Goal: Task Accomplishment & Management: Use online tool/utility

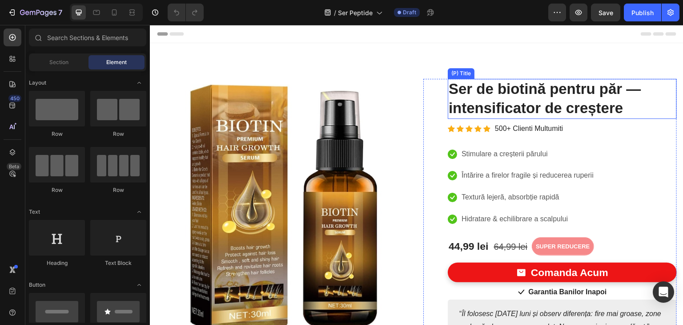
click at [469, 88] on h2 "Ser de biotină pentru păr — intensificator de creștere" at bounding box center [562, 99] width 229 height 40
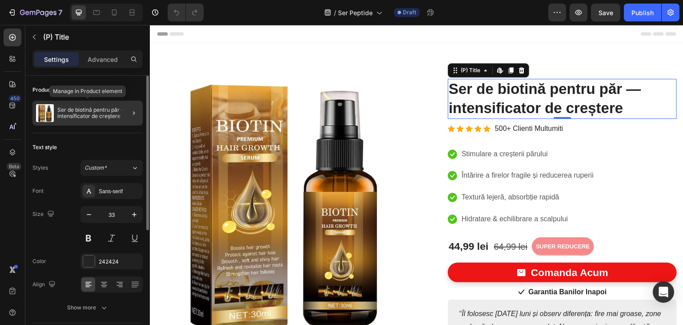
click at [97, 116] on p "Ser de biotină pentru păr — intensificator de creștere" at bounding box center [98, 113] width 82 height 12
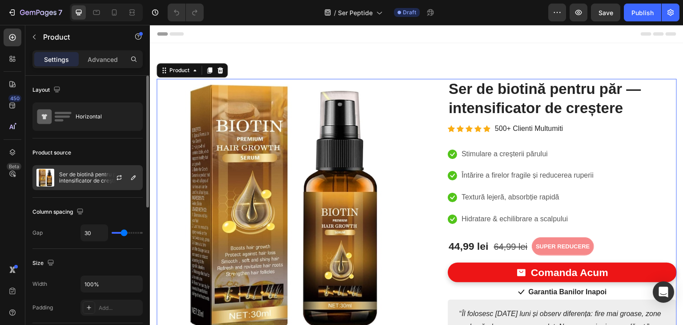
click at [107, 177] on div at bounding box center [122, 177] width 39 height 24
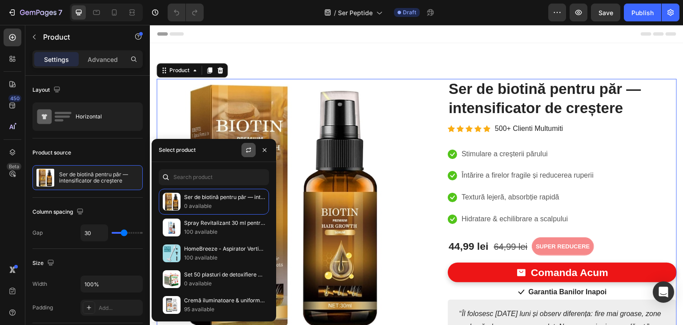
click at [248, 150] on icon "button" at bounding box center [248, 149] width 7 height 7
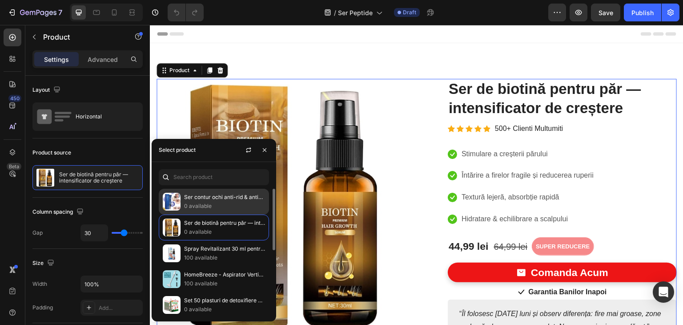
click at [214, 199] on p "Ser contur ochi anti-rid & anti-cercăne" at bounding box center [224, 196] width 81 height 9
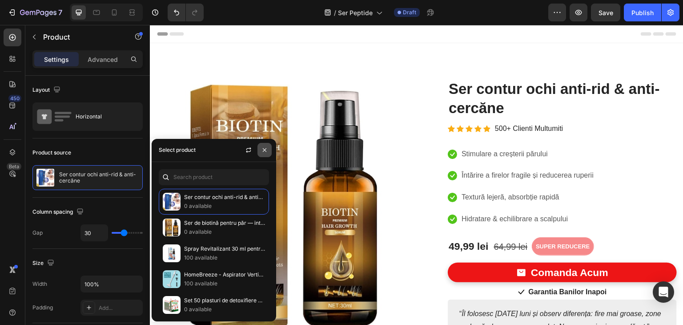
click at [267, 151] on icon "button" at bounding box center [264, 149] width 7 height 7
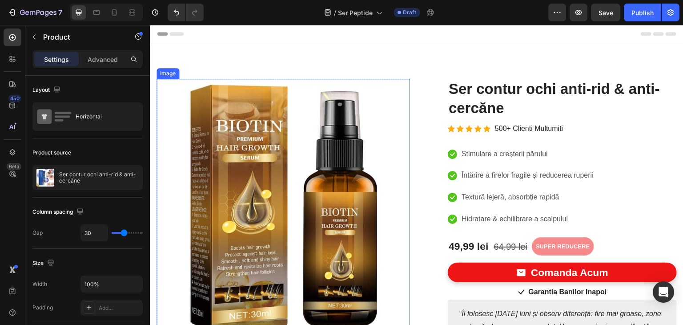
click at [224, 203] on img at bounding box center [282, 205] width 253 height 253
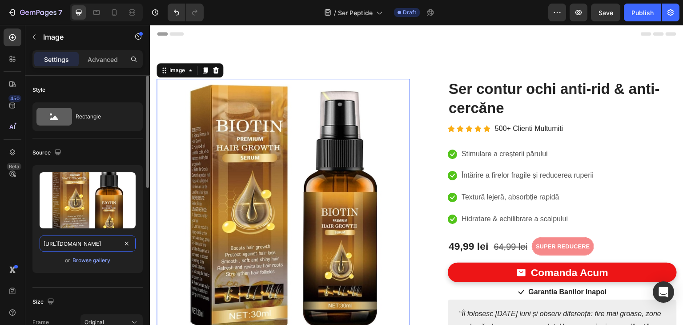
click at [73, 242] on input "[URL][DOMAIN_NAME]" at bounding box center [88, 243] width 96 height 16
paste input "88996/88995726/images/res_f2822b8275da63a35b3e1913cd1166ad.png?width=720&height…"
type input "[URL][DOMAIN_NAME]"
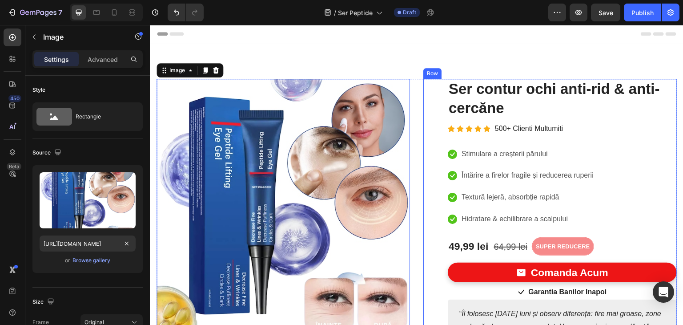
click at [435, 214] on div "(P) Images & Gallery Ser contur ochi anti-rid & anti-cercăne (P) Title Icon Ico…" at bounding box center [549, 220] width 253 height 282
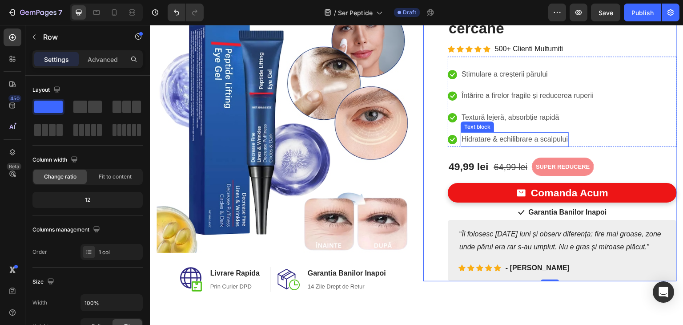
scroll to position [89, 0]
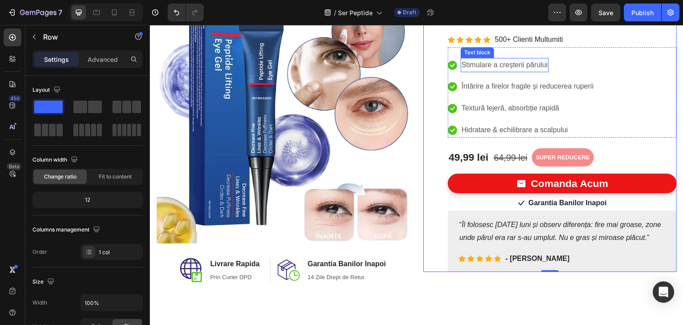
click at [509, 63] on p "Stimulare a creșterii părului" at bounding box center [504, 65] width 86 height 13
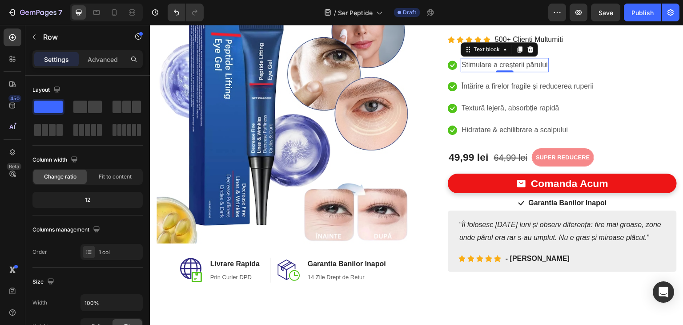
click at [509, 63] on p "Stimulare a creșterii părului" at bounding box center [504, 65] width 86 height 13
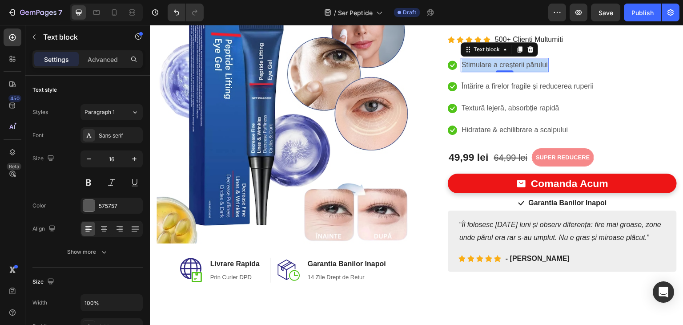
click at [509, 63] on p "Stimulare a creșterii părului" at bounding box center [504, 65] width 86 height 13
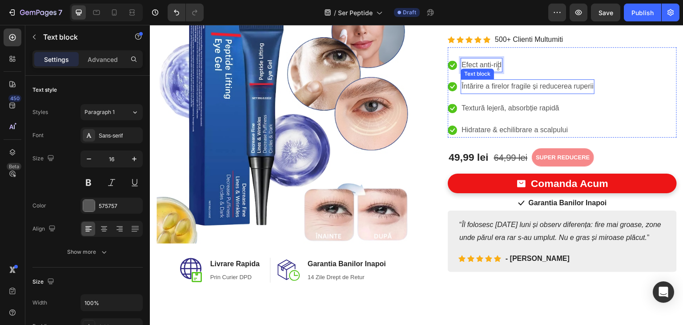
click at [489, 85] on p "Întărire a firelor fragile și reducerea ruperii" at bounding box center [527, 86] width 132 height 13
click at [488, 85] on p "Întărire a firelor fragile și reducerea ruperii" at bounding box center [527, 86] width 132 height 13
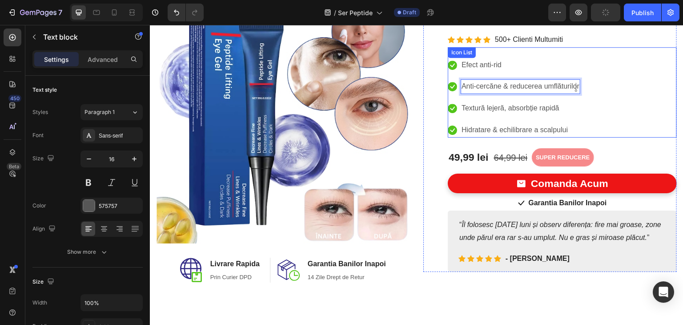
click at [521, 109] on p "Textură lejeră, absorbție rapidă" at bounding box center [510, 108] width 98 height 13
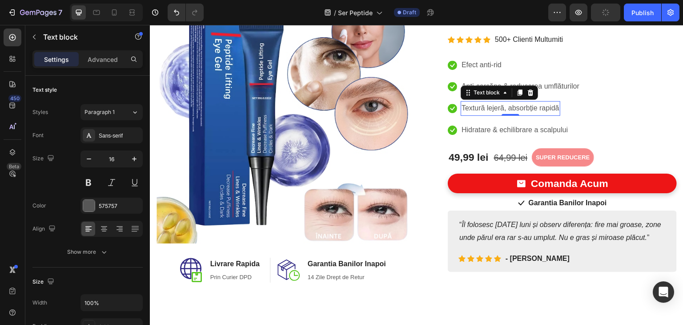
click at [521, 109] on p "Textură lejeră, absorbție rapidă" at bounding box center [510, 108] width 98 height 13
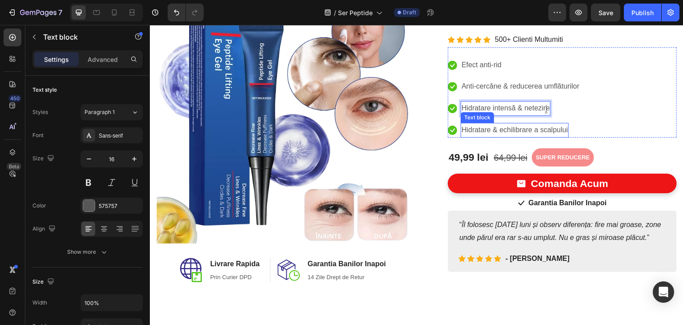
click at [487, 128] on p "Hidratare & echilibrare a scalpului" at bounding box center [514, 130] width 106 height 13
click at [478, 129] on p "Hidratare & echilibrare a scalpului" at bounding box center [514, 130] width 106 height 13
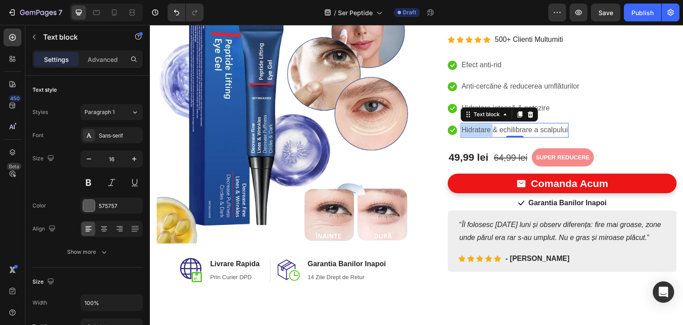
click at [478, 129] on p "Hidratare & echilibrare a scalpului" at bounding box center [514, 130] width 106 height 13
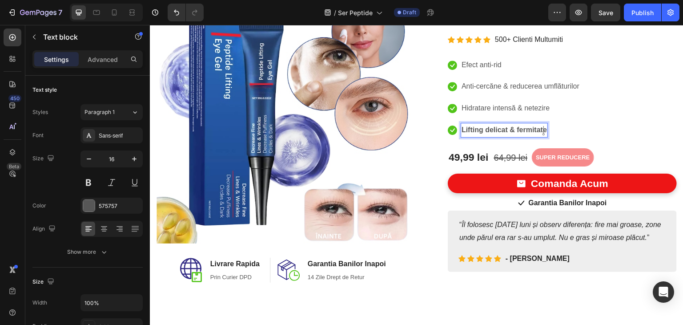
drag, startPoint x: 478, startPoint y: 129, endPoint x: 524, endPoint y: 196, distance: 80.8
click at [478, 130] on p "Lifting delicat & fermitate" at bounding box center [503, 130] width 85 height 13
click at [511, 127] on strong "Lifting delicat & fermitate" at bounding box center [503, 130] width 85 height 8
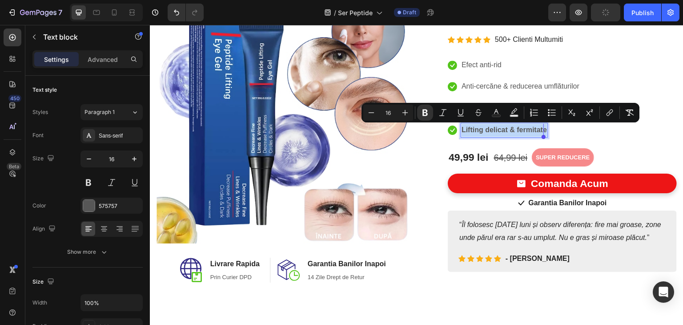
drag, startPoint x: 459, startPoint y: 131, endPoint x: 543, endPoint y: 130, distance: 84.0
click at [427, 112] on icon "Editor contextual toolbar" at bounding box center [425, 112] width 9 height 9
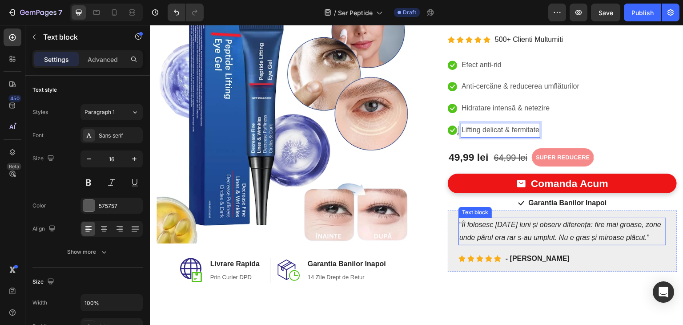
click at [492, 228] on p "“ Îl folosesc [DATE] luni și observ diferența: fire mai groase, zone unde părul…" at bounding box center [562, 231] width 206 height 26
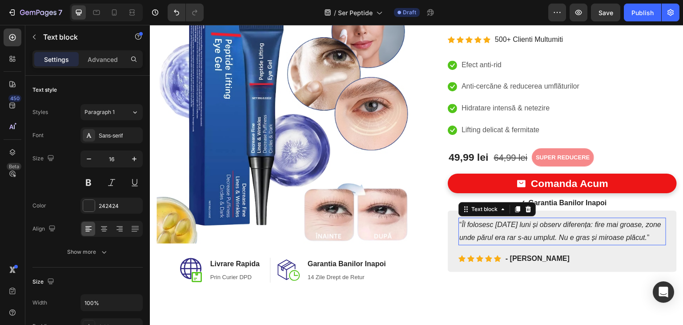
click at [492, 228] on p "“ Îl folosesc [DATE] luni și observ diferența: fire mai groase, zone unde părul…" at bounding box center [562, 231] width 206 height 26
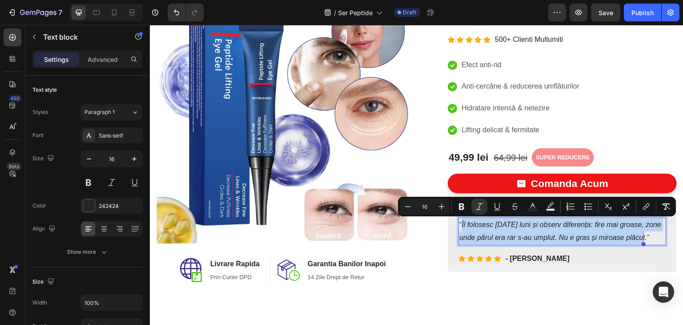
drag, startPoint x: 458, startPoint y: 225, endPoint x: 644, endPoint y: 237, distance: 185.8
click at [644, 237] on p "“ Îl folosesc [DATE] luni și observ diferența: fire mai groase, zone unde părul…" at bounding box center [562, 231] width 206 height 26
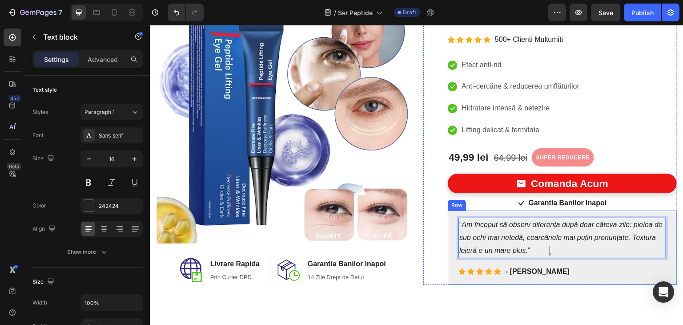
click at [593, 292] on div "Image Image Livrare Rapida Heading Prin Curier DPD Text block Row Image Garanti…" at bounding box center [416, 137] width 533 height 366
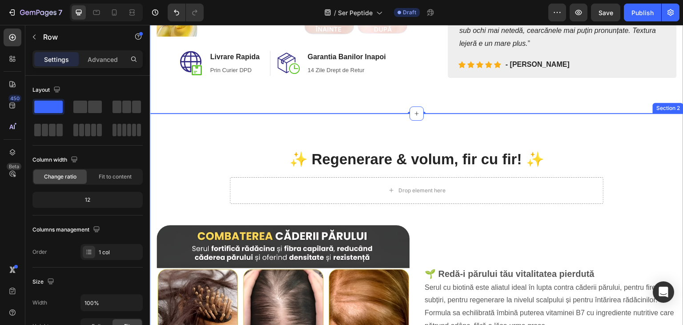
scroll to position [311, 0]
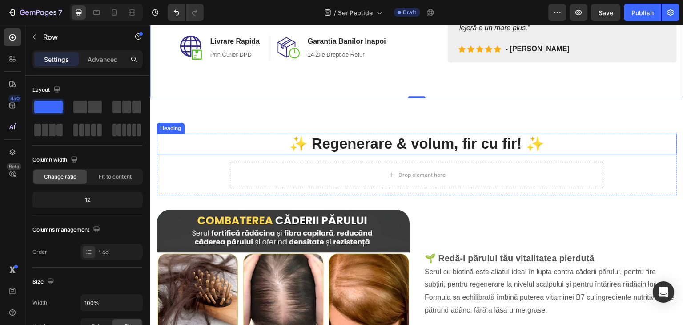
click at [441, 142] on h2 "✨ Regenerare & volum, fir cu fir! ✨" at bounding box center [416, 143] width 520 height 21
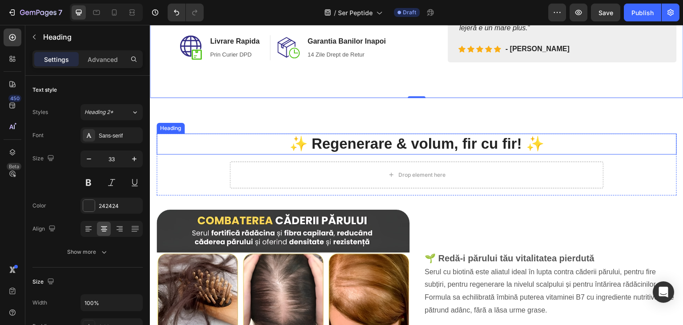
click at [441, 142] on h2 "✨ Regenerare & volum, fir cu fir! ✨" at bounding box center [416, 143] width 520 height 21
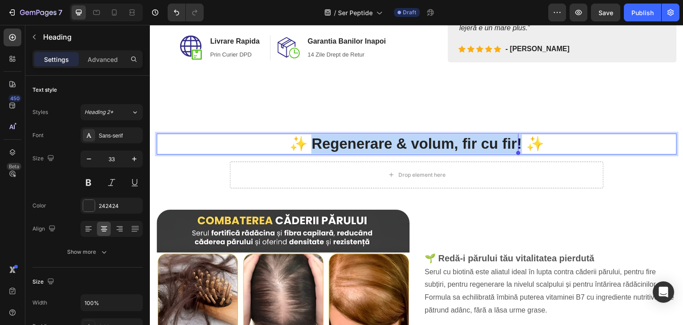
drag, startPoint x: 310, startPoint y: 143, endPoint x: 517, endPoint y: 148, distance: 207.2
click at [517, 148] on p "✨ Regenerare & volum, fir cu fir! ✨" at bounding box center [416, 143] width 518 height 19
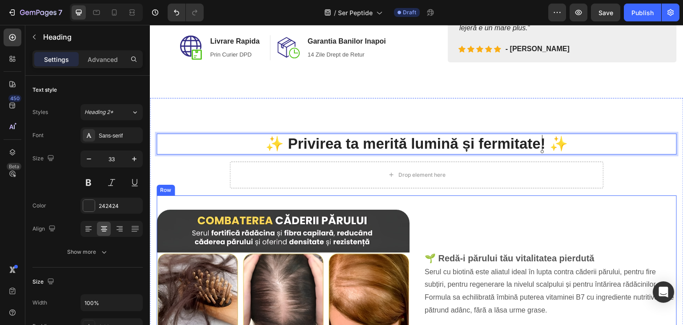
click at [564, 204] on div "Image 🌱 Redă-i părului tău vitalitatea pierdută Serul cu biotină este aliatul i…" at bounding box center [416, 328] width 520 height 267
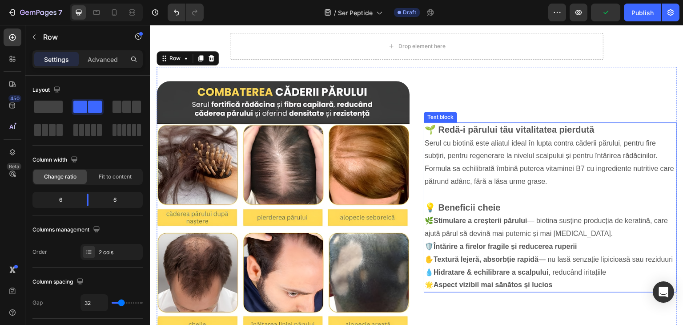
scroll to position [445, 0]
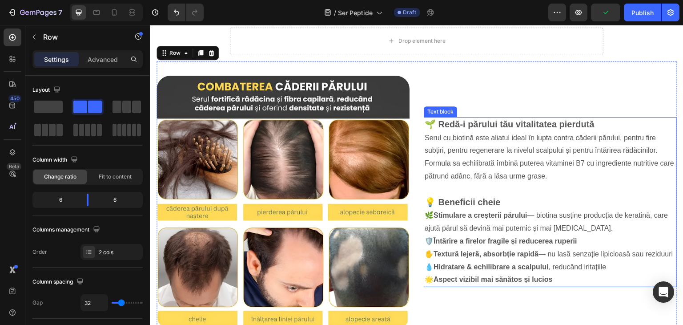
click at [465, 196] on p "💡 Beneficii cheie" at bounding box center [550, 203] width 251 height 14
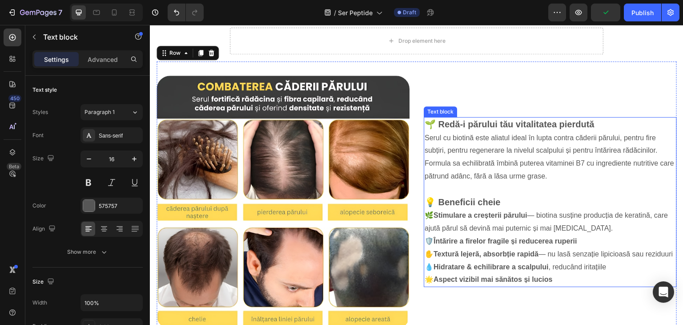
click at [465, 196] on p "💡 Beneficii cheie" at bounding box center [550, 203] width 251 height 14
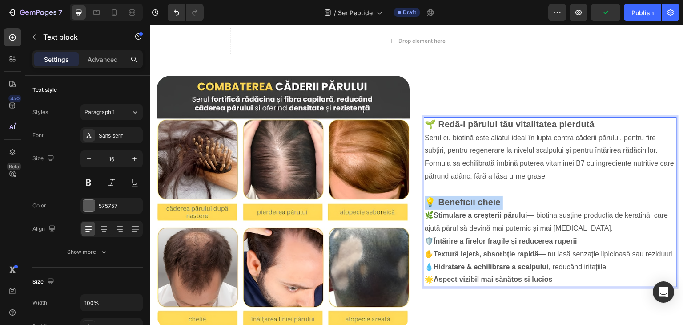
click at [465, 196] on p "💡 Beneficii cheie" at bounding box center [550, 203] width 251 height 14
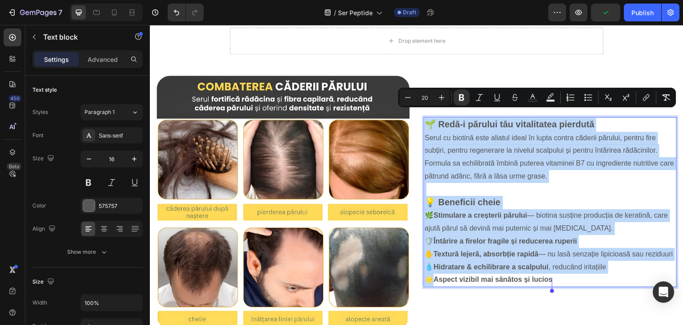
type input "16"
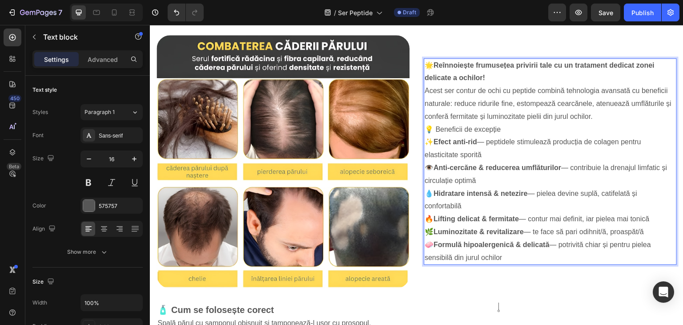
scroll to position [432, 0]
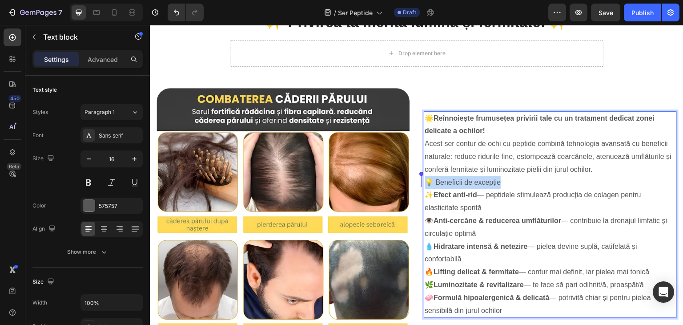
drag, startPoint x: 505, startPoint y: 178, endPoint x: 423, endPoint y: 183, distance: 82.4
click at [425, 183] on p "💡 Beneficii de excepție" at bounding box center [550, 182] width 251 height 13
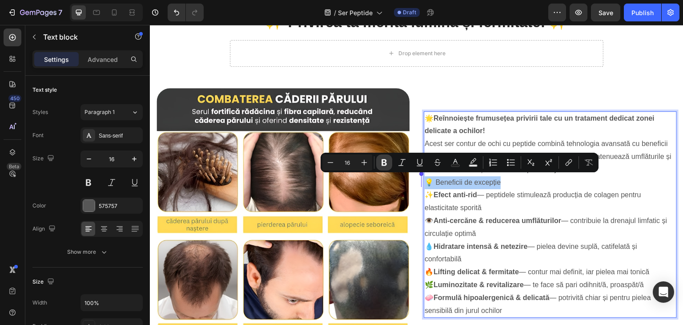
click at [382, 165] on icon "Editor contextual toolbar" at bounding box center [384, 162] width 9 height 9
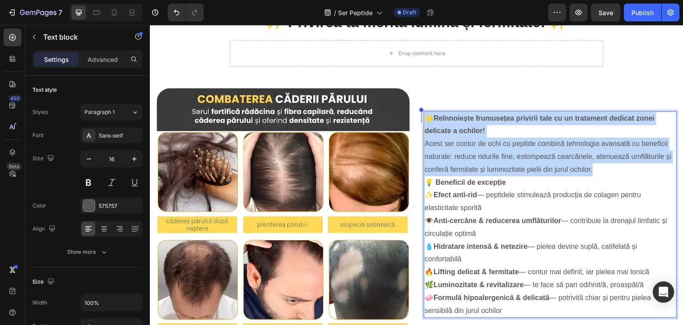
drag, startPoint x: 601, startPoint y: 166, endPoint x: 422, endPoint y: 118, distance: 185.0
click at [425, 118] on p "🌟 Reînnoiește frumusețea privirii tale cu un tratament dedicat zonei delicate a…" at bounding box center [550, 144] width 251 height 64
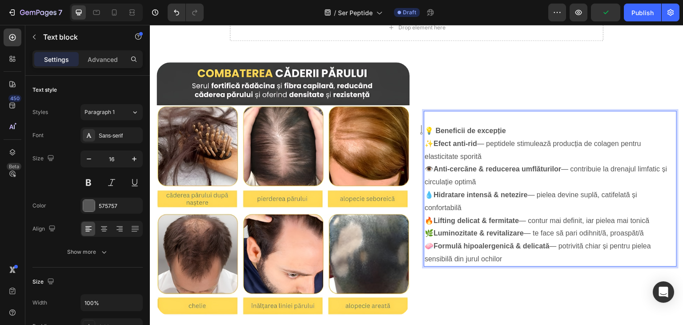
scroll to position [464, 0]
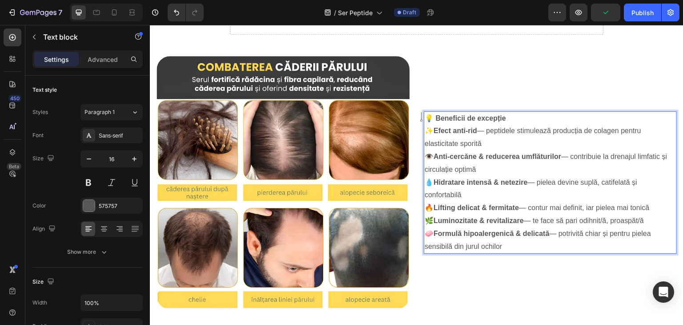
click at [481, 124] on p "✨ Efect anti-rid — peptidele stimulează producția de colagen pentru elasticitat…" at bounding box center [550, 137] width 251 height 26
drag, startPoint x: 497, startPoint y: 114, endPoint x: 423, endPoint y: 118, distance: 74.3
click at [425, 118] on p "💡 Beneficii de excepție" at bounding box center [550, 118] width 251 height 13
click at [435, 116] on strong "💡 Beneficii de excepție" at bounding box center [465, 118] width 81 height 8
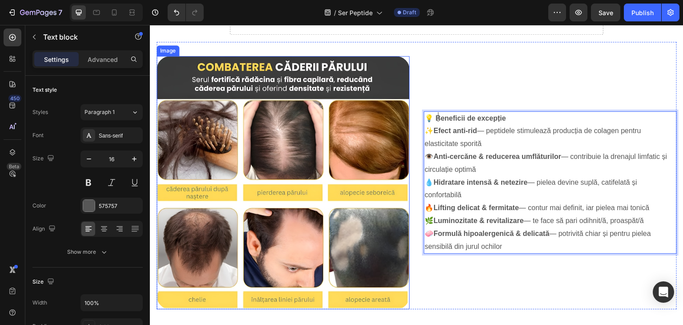
click at [267, 108] on img at bounding box center [282, 182] width 253 height 253
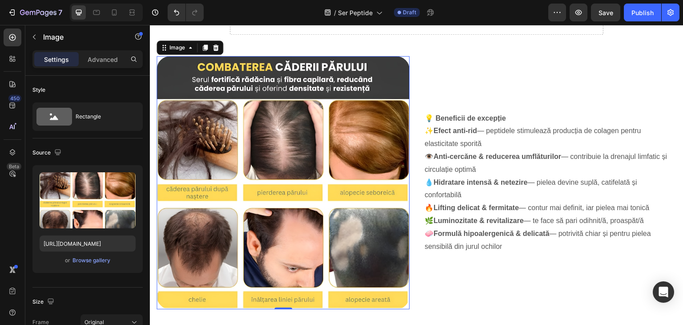
click at [300, 129] on img at bounding box center [282, 182] width 253 height 253
click at [66, 249] on input "[URL][DOMAIN_NAME]" at bounding box center [88, 243] width 96 height 16
paste input "996/88995726/images/res_a5feda0cf2dcfcf57f7c122547e58b36.png?width=720&height=7…"
type input "[URL][DOMAIN_NAME]"
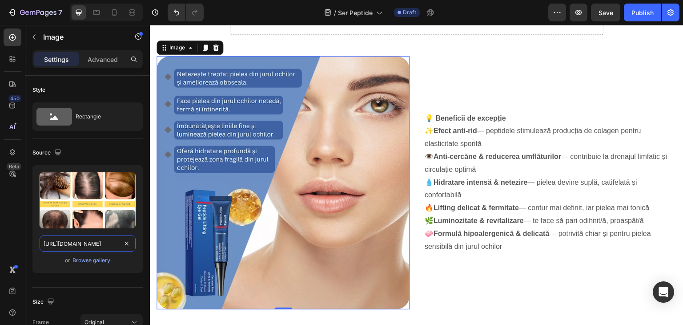
scroll to position [0, 400]
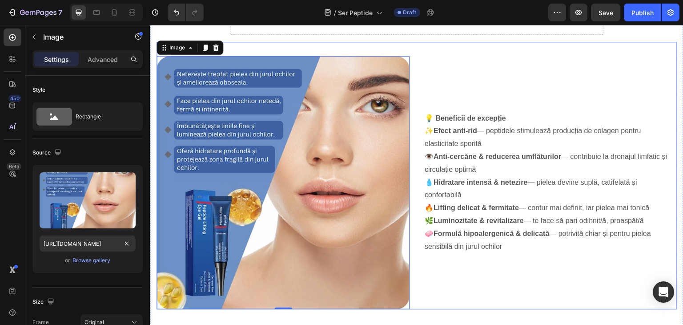
click at [460, 271] on div "💡 Beneficii de excepție ✨ Efect anti-rid — peptidele stimulează producția de co…" at bounding box center [550, 182] width 253 height 253
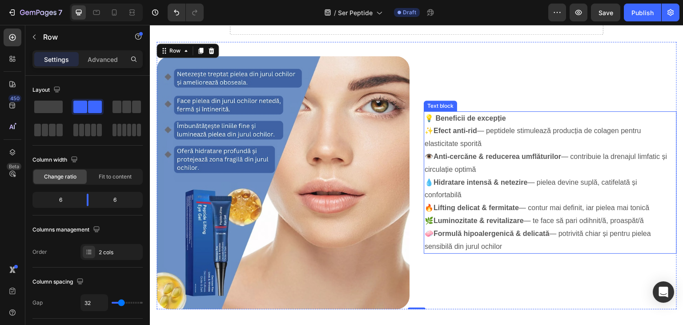
click at [470, 115] on strong "💡 Beneficii de excepție" at bounding box center [465, 118] width 81 height 8
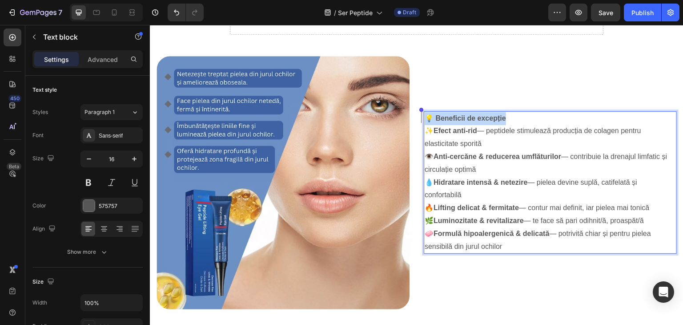
drag, startPoint x: 460, startPoint y: 115, endPoint x: 425, endPoint y: 116, distance: 34.2
click at [425, 116] on p "💡 Beneficii de excepție" at bounding box center [550, 118] width 251 height 13
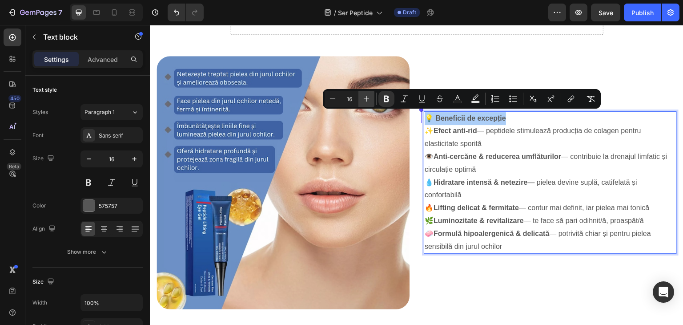
click at [367, 99] on icon "Editor contextual toolbar" at bounding box center [366, 98] width 9 height 9
click at [367, 100] on icon "Editor contextual toolbar" at bounding box center [366, 98] width 9 height 9
click at [368, 100] on icon "Editor contextual toolbar" at bounding box center [366, 98] width 9 height 9
type input "20"
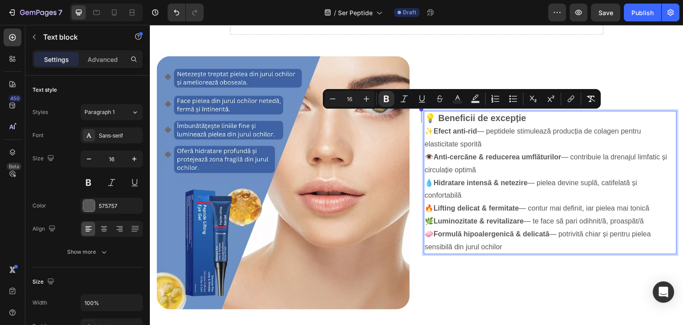
click at [503, 142] on p "✨ Efect anti-rid — peptidele stimulează producția de colagen pentru elasticitat…" at bounding box center [550, 138] width 251 height 26
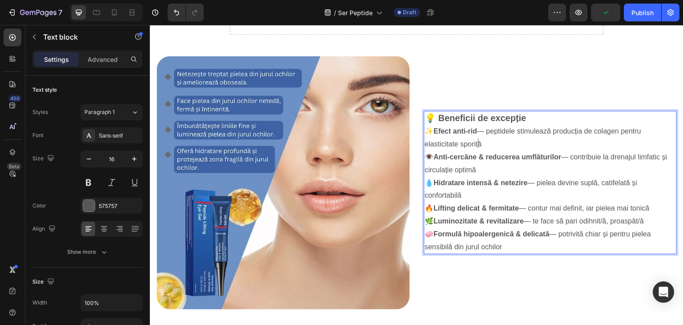
click at [541, 114] on p "💡 Beneficii de excepție" at bounding box center [550, 119] width 251 height 14
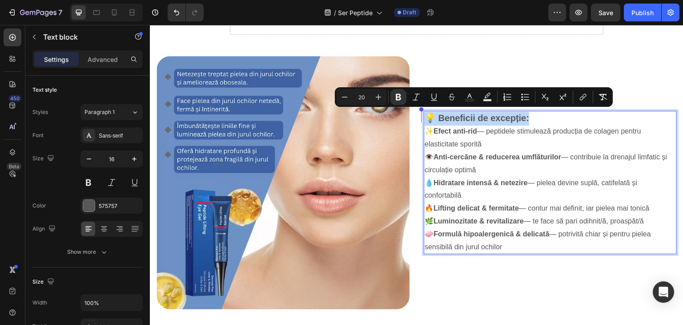
drag, startPoint x: 536, startPoint y: 116, endPoint x: 420, endPoint y: 113, distance: 116.1
click at [420, 113] on div "Image 💡 Beneficii de excepție: ✨ Efect anti-rid — peptidele stimulează producți…" at bounding box center [416, 175] width 520 height 267
click at [377, 95] on icon "Editor contextual toolbar" at bounding box center [378, 96] width 9 height 9
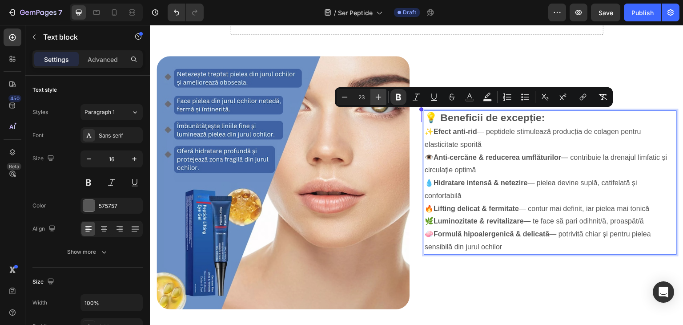
click at [377, 95] on icon "Editor contextual toolbar" at bounding box center [378, 96] width 9 height 9
type input "24"
click at [492, 151] on p "👁️ Anti-cercăne & reducerea umflăturilor — contribuie la drenajul limfatic și c…" at bounding box center [550, 164] width 251 height 26
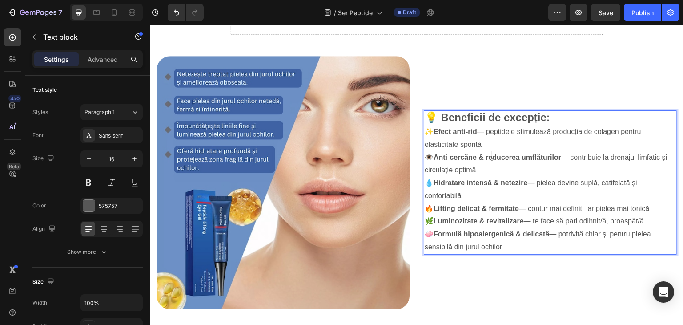
click at [556, 115] on p "💡 Beneficii de excepție:" at bounding box center [550, 118] width 251 height 14
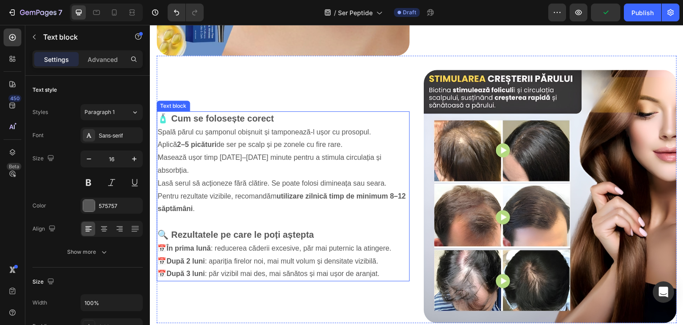
scroll to position [775, 0]
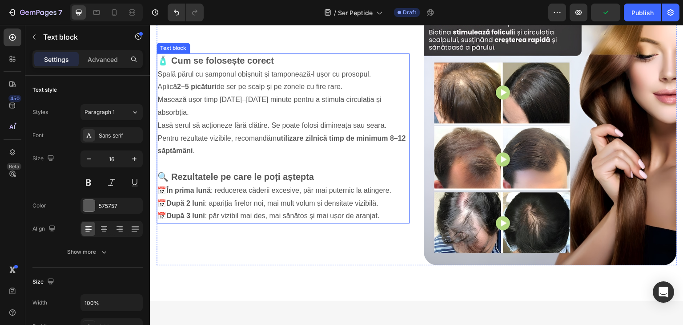
click at [263, 132] on p "Pentru rezultate vizibile, recomandăm utilizare zilnică timp de minimum 8–12 să…" at bounding box center [282, 145] width 251 height 26
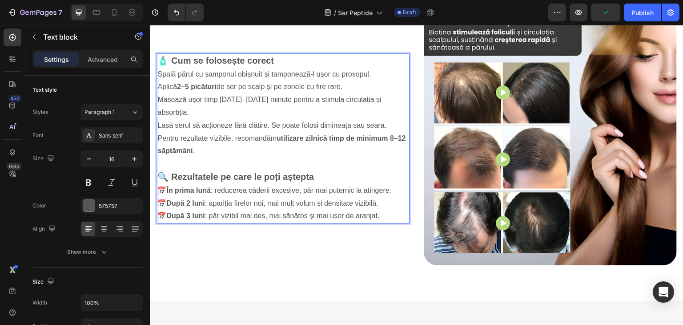
click at [264, 103] on p "Masează ușor timp [DATE]–[DATE] minute pentru a stimula circulația și absorbția." at bounding box center [282, 106] width 251 height 26
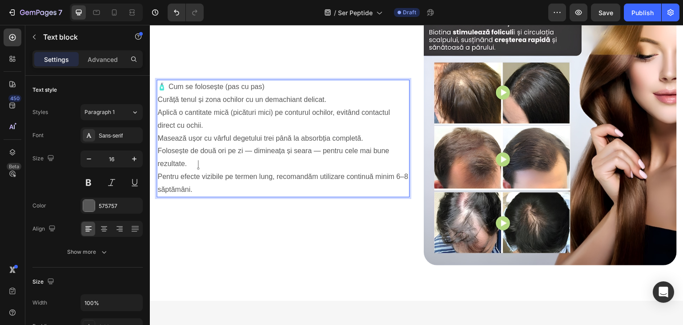
scroll to position [795, 0]
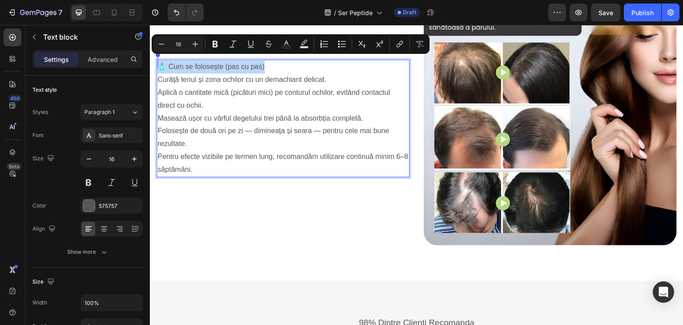
drag, startPoint x: 277, startPoint y: 60, endPoint x: 159, endPoint y: 63, distance: 117.4
click at [159, 63] on p "🧴 Cum se folosește (pas cu pas)" at bounding box center [282, 66] width 251 height 13
click at [199, 45] on icon "Editor contextual toolbar" at bounding box center [195, 44] width 9 height 9
click at [198, 45] on icon "Editor contextual toolbar" at bounding box center [195, 44] width 9 height 9
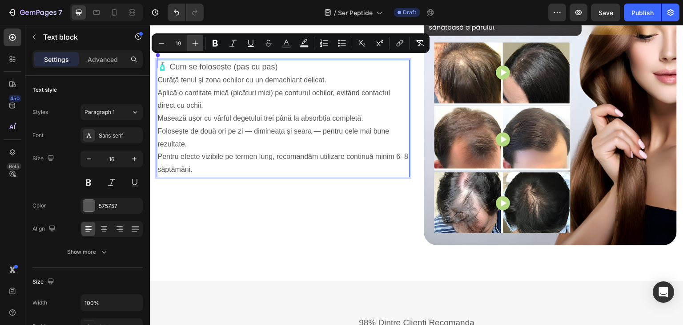
scroll to position [795, 0]
click at [197, 45] on icon "Editor contextual toolbar" at bounding box center [195, 43] width 9 height 9
type input "20"
click at [208, 42] on button "Bold" at bounding box center [215, 43] width 16 height 16
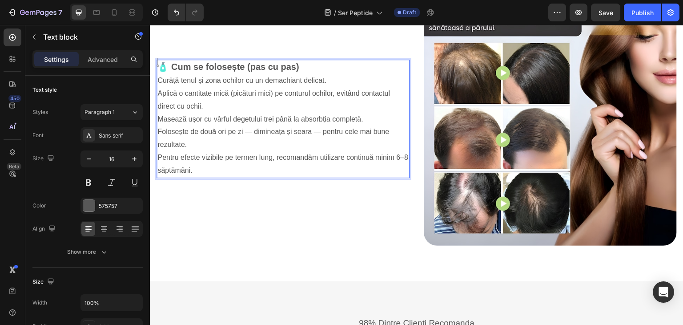
click at [305, 61] on p "🧴 Cum se folosește (pas cu pas)" at bounding box center [282, 67] width 251 height 14
click at [160, 78] on p "Curăță tenul și zona ochilor cu un demachiant delicat." at bounding box center [282, 80] width 251 height 13
click at [162, 64] on strong "🧴 Cum se folosește (pas cu pas):" at bounding box center [231, 67] width 144 height 10
click at [163, 75] on p "1Curăță tenul și zona ochilor cu un demachiant delicat." at bounding box center [282, 80] width 251 height 13
click at [160, 87] on p "Aplică o cantitate mică (picături mici) pe conturul ochilor, evitând contactul …" at bounding box center [282, 100] width 251 height 26
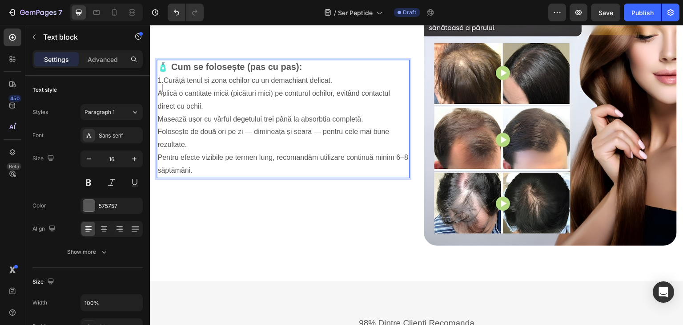
click at [158, 88] on p "Aplică o cantitate mică (picături mici) pe conturul ochilor, evitând contactul …" at bounding box center [282, 100] width 251 height 26
click at [162, 89] on p "2Aplică o cantitate mică (picături mici) pe conturul ochilor, evitând contactul…" at bounding box center [282, 100] width 251 height 26
click at [160, 114] on p "Masează ușor cu vârful degetului trei până la absorbția completă." at bounding box center [282, 119] width 251 height 13
click at [162, 113] on p "3Masează ușor cu vârful degetului trei până la absorbția completă." at bounding box center [282, 119] width 251 height 13
click at [158, 127] on p "Folosește de două ori pe zi — dimineața și seara — pentru cele mai bune rezulta…" at bounding box center [282, 138] width 251 height 26
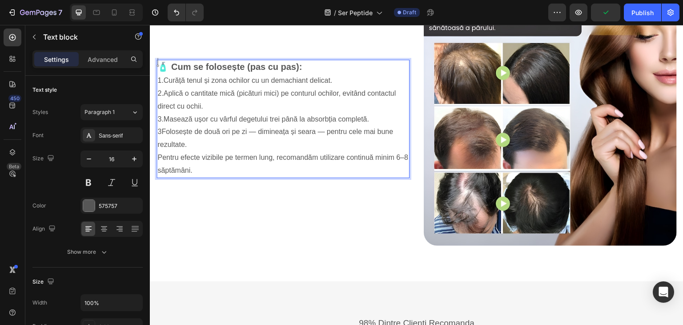
click at [160, 127] on p "3Folosește de două ori pe zi — dimineața și seara — pentru cele mai bune rezult…" at bounding box center [282, 138] width 251 height 26
click at [160, 126] on p "Folosește de două ori pe zi — dimineața și seara — pentru cele mai bune rezulta…" at bounding box center [282, 138] width 251 height 26
click at [158, 126] on p "Folosește de două ori pe zi — dimineața și seara — pentru cele mai bune rezulta…" at bounding box center [282, 138] width 251 height 26
click at [162, 127] on p "4Folosește de două ori pe zi — dimineața și seara — pentru cele mai bune rezult…" at bounding box center [282, 138] width 251 height 26
click at [160, 151] on p "Pentru efecte vizibile pe termen lung, recomandăm utilizare continuă minim 6–8 …" at bounding box center [282, 164] width 251 height 26
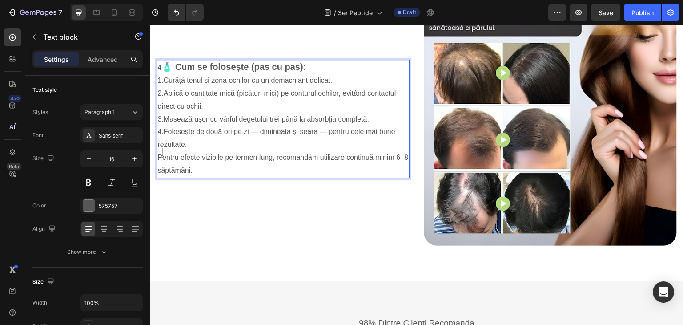
click at [159, 151] on p "Pentru efecte vizibile pe termen lung, recomandăm utilizare continuă minim 6–8 …" at bounding box center [282, 164] width 251 height 26
click at [162, 151] on p "5Pentru efecte vizibile pe termen lung, recomandăm utilizare continuă minim 6–8…" at bounding box center [282, 164] width 251 height 26
click at [166, 62] on strong "🧴 Cum se folosește (pas cu pas):" at bounding box center [235, 67] width 144 height 10
click at [194, 204] on div "🧴 Cum se folosește (pas cu pas): 1.Curăță tenul și zona ochilor cu un demachian…" at bounding box center [282, 118] width 253 height 253
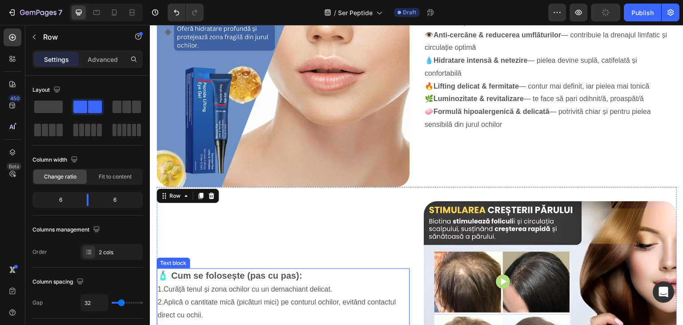
scroll to position [573, 0]
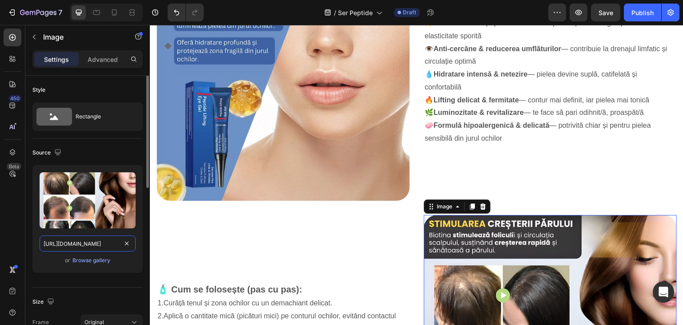
click at [94, 245] on input "[URL][DOMAIN_NAME]" at bounding box center [88, 243] width 96 height 16
paste input "996/88995726/images/res_3779d66457c1bf13abe009c95574f065.png?width=720&height=7…"
type input "[URL][DOMAIN_NAME]"
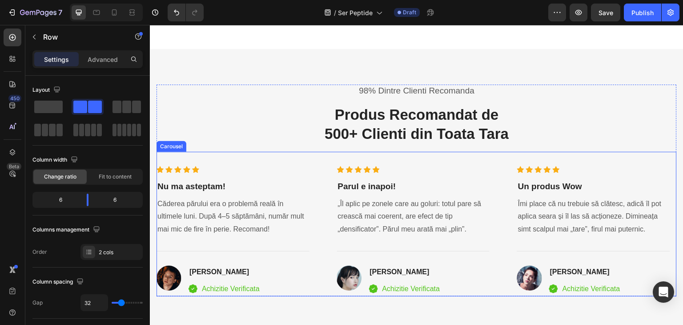
scroll to position [1062, 0]
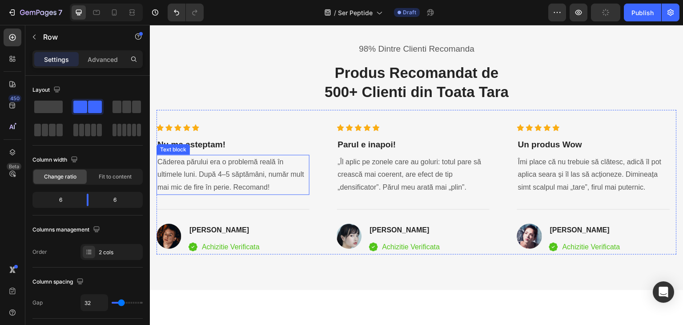
click at [216, 169] on p "Căderea părului era o problemă reală în ultimele luni. După 4–5 săptămâni, numă…" at bounding box center [232, 175] width 151 height 38
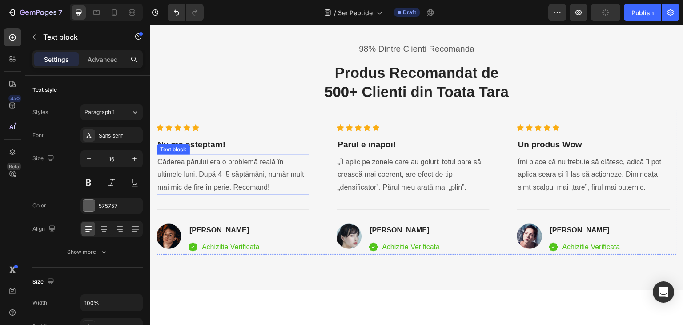
click at [216, 169] on p "Căderea părului era o problemă reală în ultimele luni. După 4–5 săptămâni, numă…" at bounding box center [232, 175] width 151 height 38
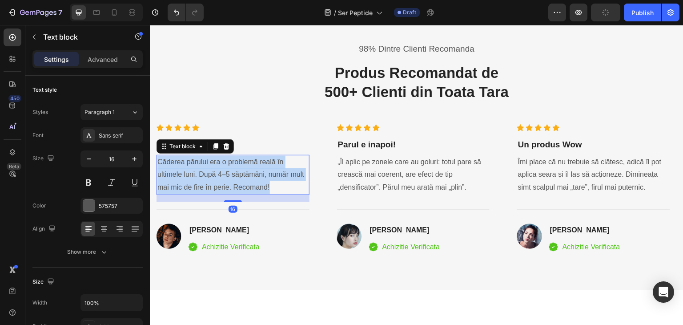
click at [216, 169] on p "Căderea părului era o problemă reală în ultimele luni. După 4–5 săptămâni, numă…" at bounding box center [232, 175] width 151 height 38
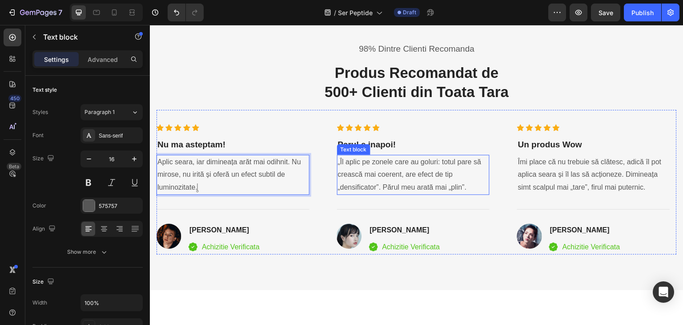
click at [375, 172] on p "„Îl aplic pe zonele care au goluri: totul pare să crească mai coerent, are efec…" at bounding box center [413, 175] width 151 height 38
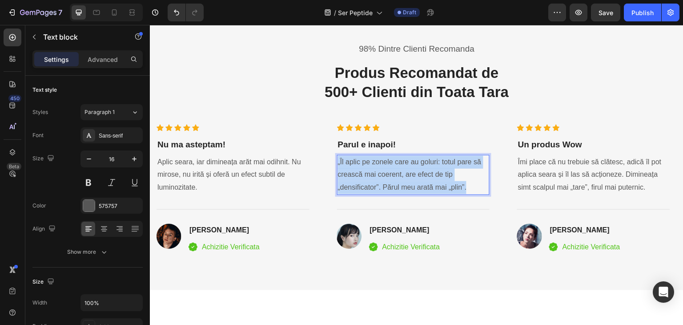
click at [375, 172] on p "„Îl aplic pe zonele care au goluri: totul pare să crească mai coerent, are efec…" at bounding box center [413, 175] width 151 height 38
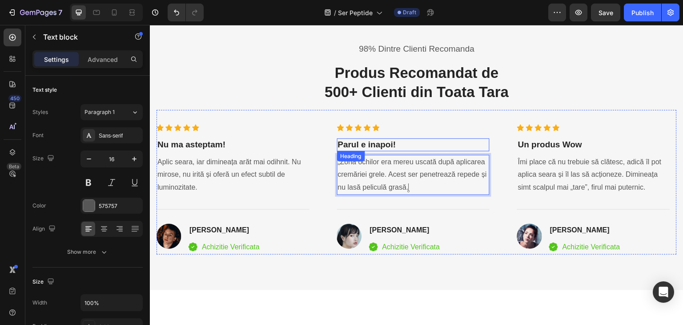
click at [405, 143] on h3 "Parul e inapoi!" at bounding box center [413, 144] width 153 height 13
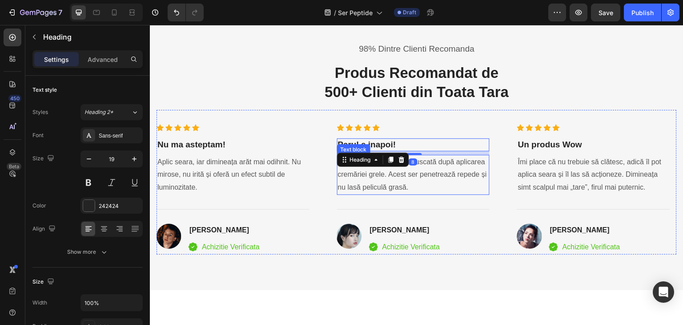
click at [350, 180] on p "„Zona ochilor era mereu uscată după aplicarea cremăriei grele. Acest ser penetr…" at bounding box center [413, 175] width 151 height 38
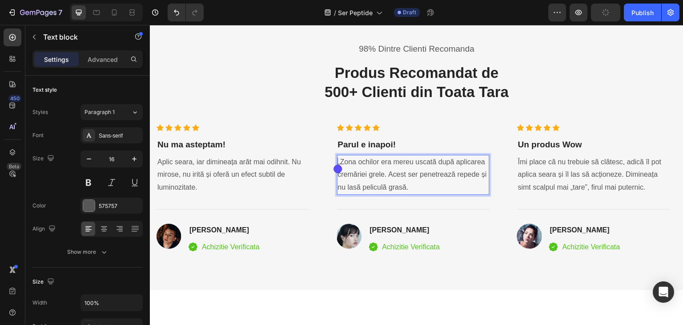
click at [342, 164] on p "„Zona ochilor era mereu uscată după aplicarea cremăriei grele. Acest ser penetr…" at bounding box center [413, 175] width 151 height 38
click at [341, 162] on p "„Zona ochilor era mereu uscată după aplicarea cremăriei grele. Acest ser penetr…" at bounding box center [413, 175] width 151 height 38
click at [404, 143] on h3 "Parul e inapoi!" at bounding box center [413, 144] width 153 height 13
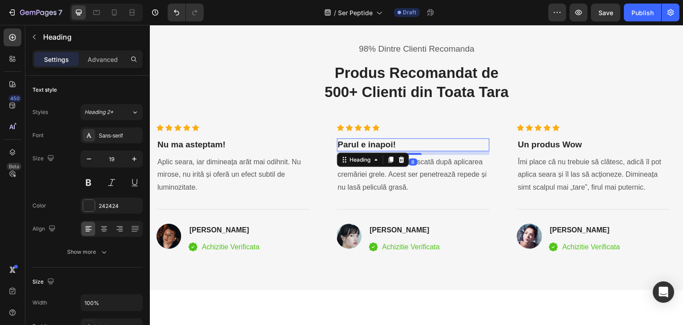
click at [404, 143] on h3 "Parul e inapoi!" at bounding box center [413, 144] width 153 height 13
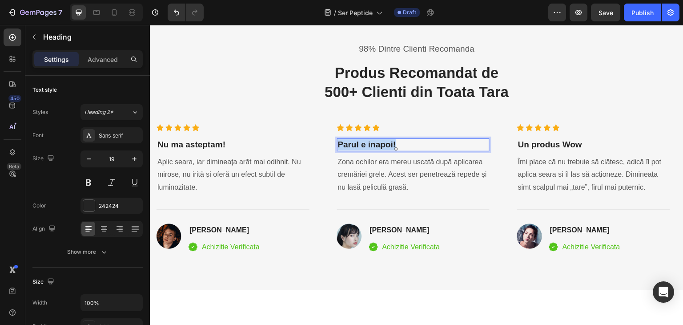
click at [404, 142] on p "Parul e inapoi!" at bounding box center [413, 144] width 151 height 11
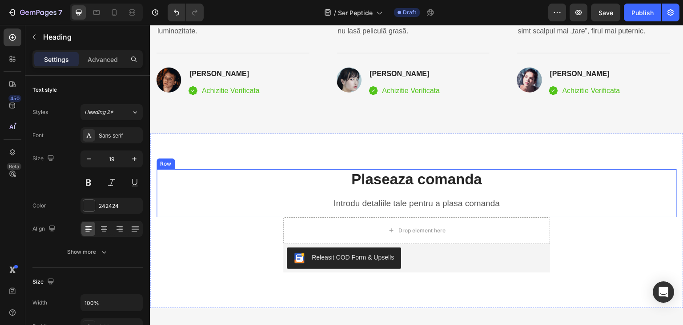
scroll to position [1239, 0]
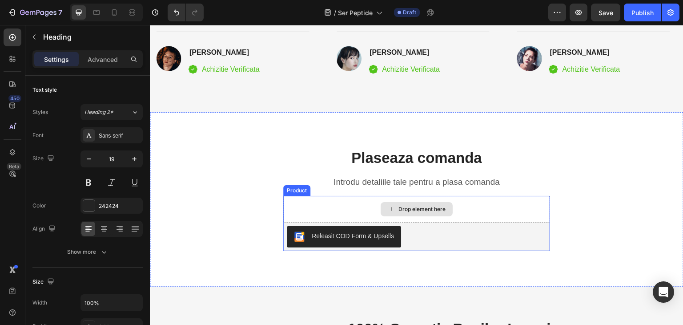
click at [458, 206] on div "Drop element here" at bounding box center [416, 209] width 267 height 27
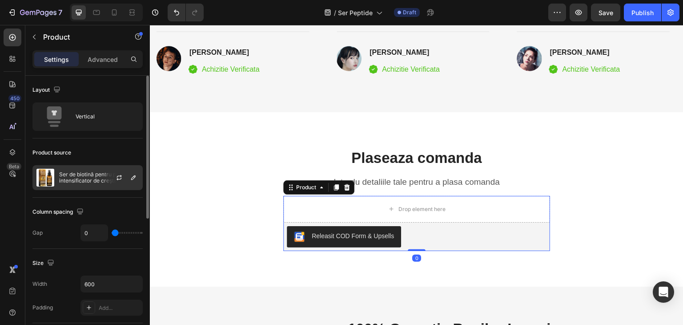
click at [73, 187] on div "Ser de biotină pentru păr — intensificator de creștere" at bounding box center [87, 177] width 110 height 25
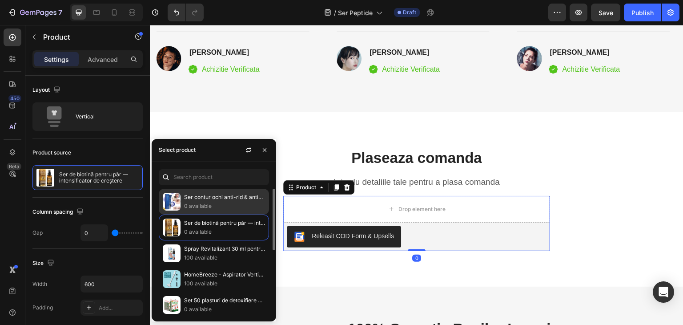
click at [198, 200] on p "Ser contur ochi anti-rid & anti-cercăne" at bounding box center [224, 196] width 81 height 9
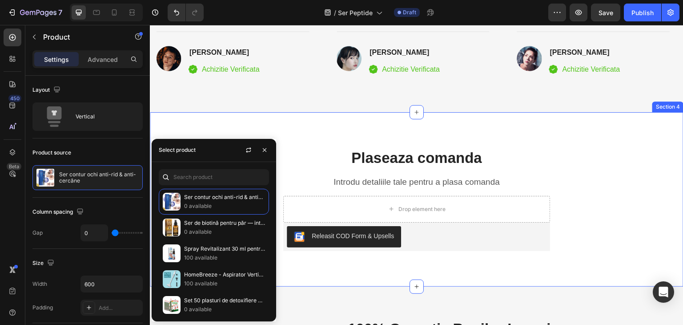
click at [460, 255] on div "Plaseaza comanda Heading Introdu detaliile tale pentru a plasa comanda Text blo…" at bounding box center [416, 199] width 533 height 174
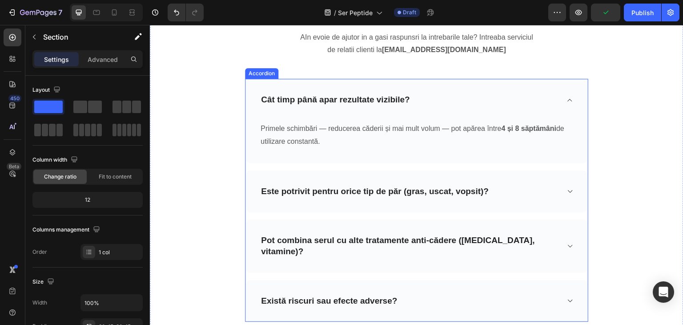
scroll to position [1728, 0]
click at [338, 100] on p "Cât timp până apar rezultate vizibile?" at bounding box center [335, 100] width 149 height 11
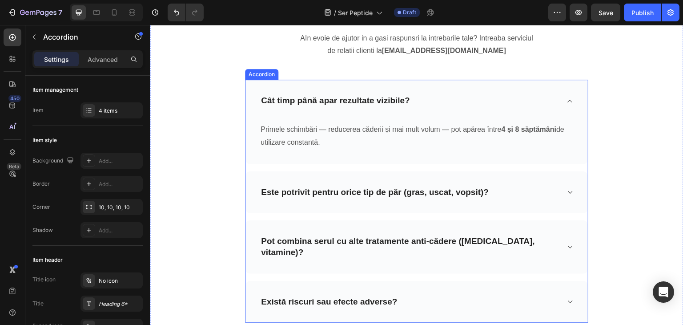
click at [338, 100] on p "Cât timp până apar rezultate vizibile?" at bounding box center [335, 100] width 149 height 11
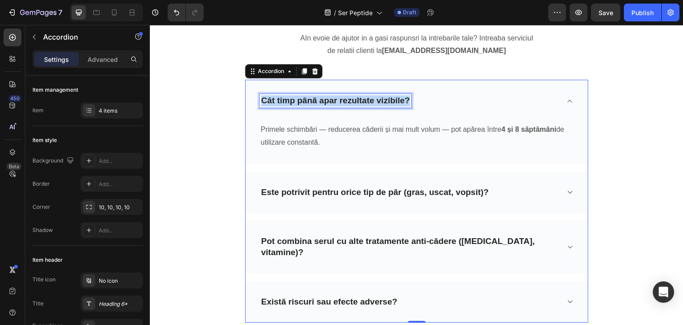
click at [338, 100] on p "Cât timp până apar rezultate vizibile?" at bounding box center [335, 100] width 149 height 11
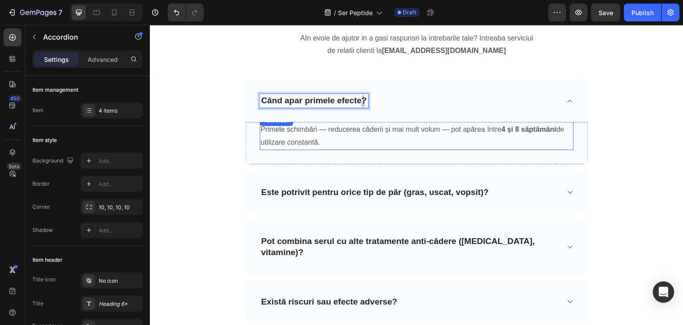
click at [338, 133] on p "Primele schimbări — reducerea căderii și mai mult volum — pot apărea între 4 și…" at bounding box center [416, 136] width 312 height 26
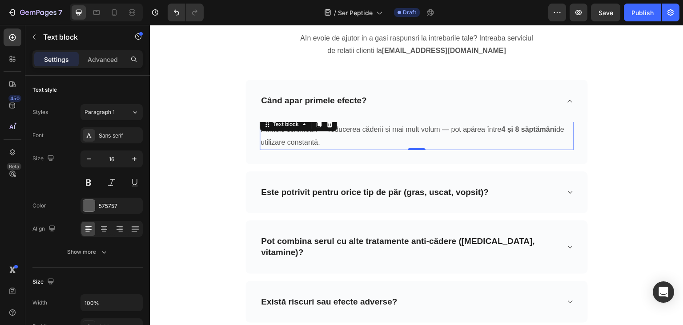
click at [297, 136] on p "Primele schimbări — reducerea căderii și mai mult volum — pot apărea între 4 și…" at bounding box center [416, 136] width 312 height 26
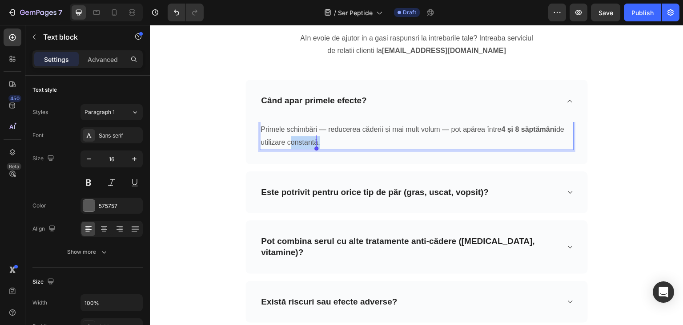
click at [297, 136] on p "Primele schimbări — reducerea căderii și mai mult volum — pot apărea între 4 și…" at bounding box center [416, 136] width 312 height 26
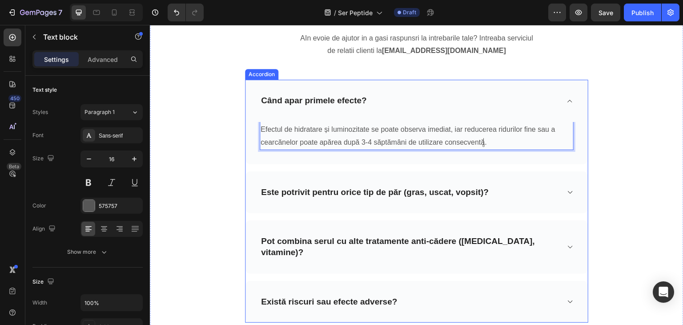
click at [295, 190] on p "Este potrivit pentru orice tip de păr (gras, uscat, vopsit)?" at bounding box center [375, 192] width 228 height 11
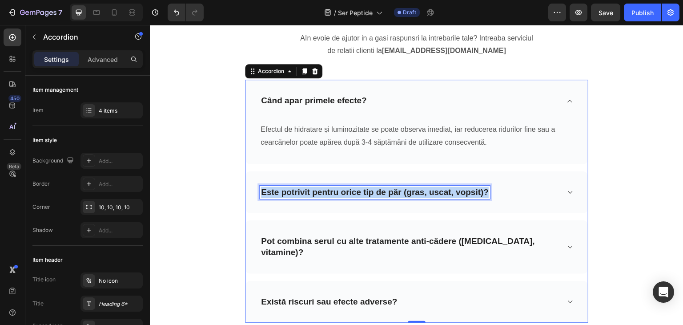
click at [295, 190] on p "Este potrivit pentru orice tip de păr (gras, uscat, vopsit)?" at bounding box center [375, 192] width 228 height 11
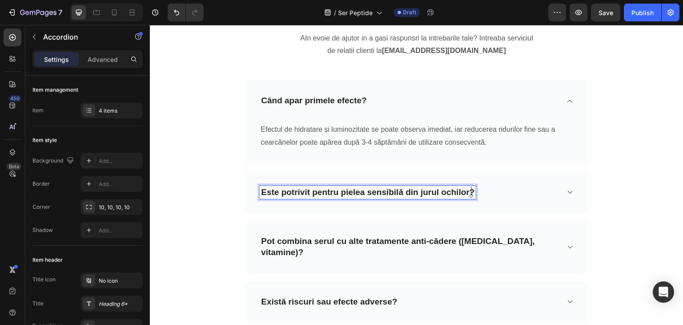
click at [509, 188] on div "Este potrivit pentru pielea sensibilă din jurul ochilor?" at bounding box center [410, 192] width 300 height 14
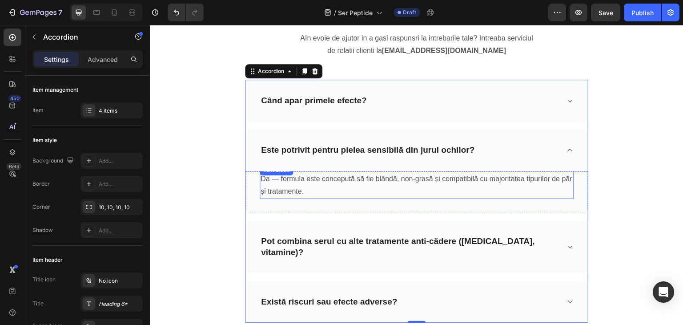
click at [318, 179] on p "Da — formula este concepută să fie blândă, non-grasă și compatibilă cu majorita…" at bounding box center [416, 185] width 312 height 26
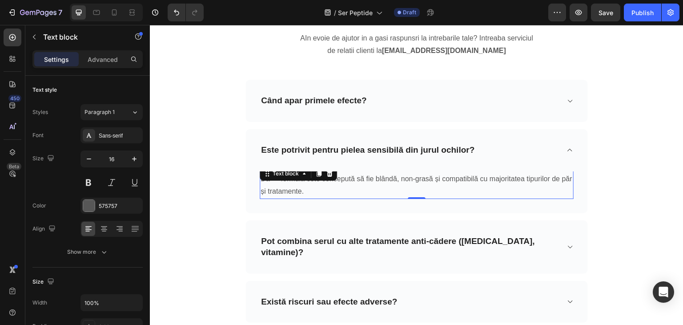
click at [318, 179] on div "Text block" at bounding box center [298, 173] width 77 height 14
click at [281, 192] on p "Da — formula este concepută să fie blândă, non-grasă și compatibilă cu majorita…" at bounding box center [416, 185] width 312 height 26
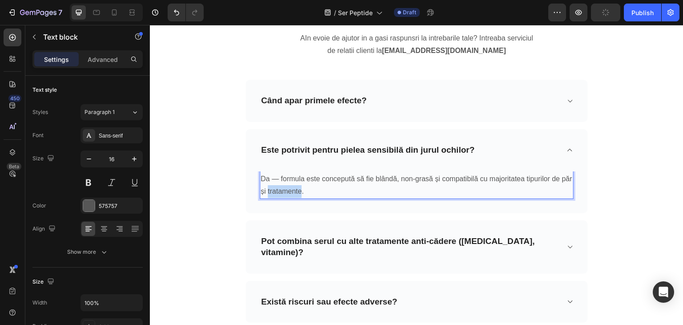
click at [281, 192] on p "Da — formula este concepută să fie blândă, non-grasă și compatibilă cu majorita…" at bounding box center [416, 185] width 312 height 26
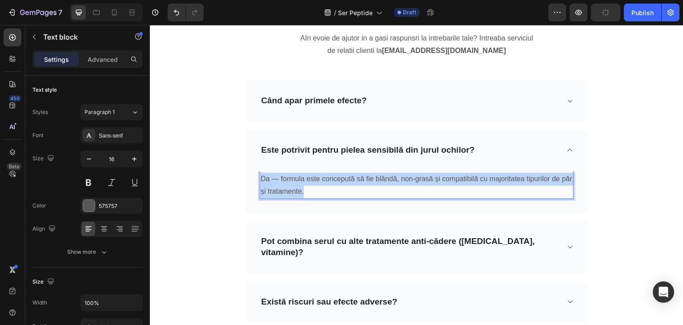
click at [281, 192] on p "Da — formula este concepută să fie blândă, non-grasă și compatibilă cu majorita…" at bounding box center [416, 185] width 312 height 26
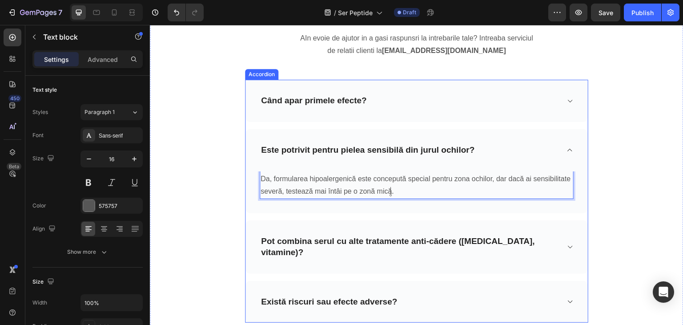
click at [288, 240] on p "Pot combina serul cu alte tratamente anti-cădere ([MEDICAL_DATA], vitamine)?" at bounding box center [409, 247] width 297 height 22
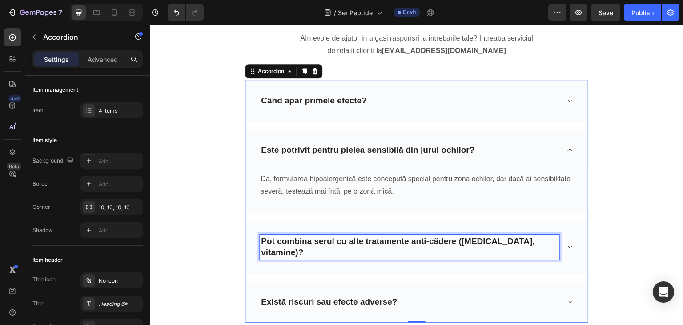
click at [288, 240] on p "Pot combina serul cu alte tratamente anti-cădere ([MEDICAL_DATA], vitamine)?" at bounding box center [409, 247] width 297 height 22
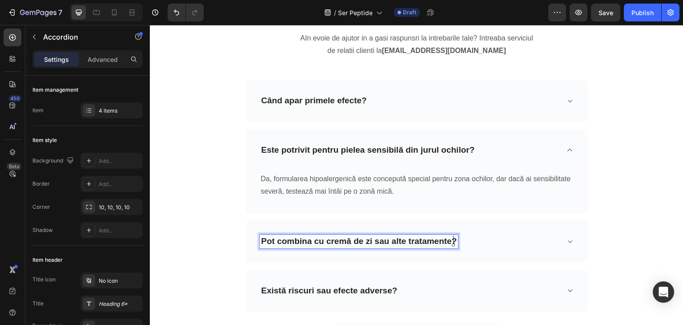
click at [531, 244] on div "Pot combina cu cremă de zi sau alte tratamente?" at bounding box center [410, 241] width 300 height 14
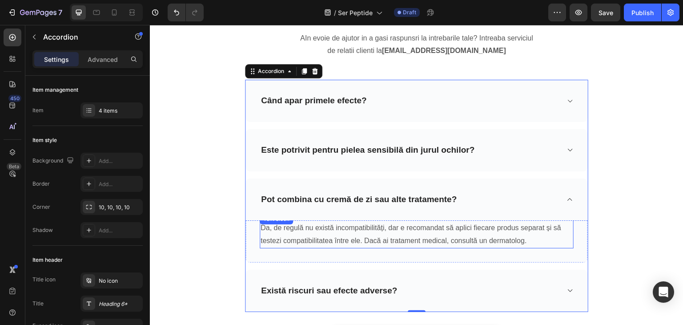
click at [317, 242] on p "Da, de regulă nu există incompatibilități, dar e recomandat să aplici fiecare p…" at bounding box center [416, 234] width 312 height 26
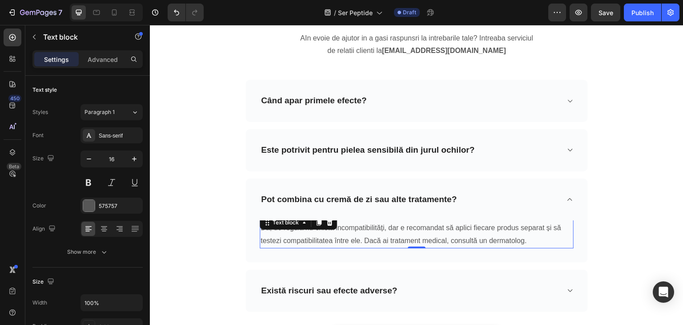
click at [317, 242] on p "Da, de regulă nu există incompatibilități, dar e recomandat să aplici fiecare p…" at bounding box center [416, 234] width 312 height 26
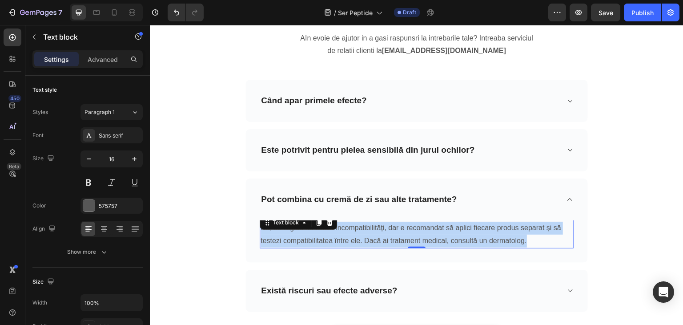
click at [317, 242] on p "Da, de regulă nu există incompatibilități, dar e recomandat să aplici fiecare p…" at bounding box center [416, 234] width 312 height 26
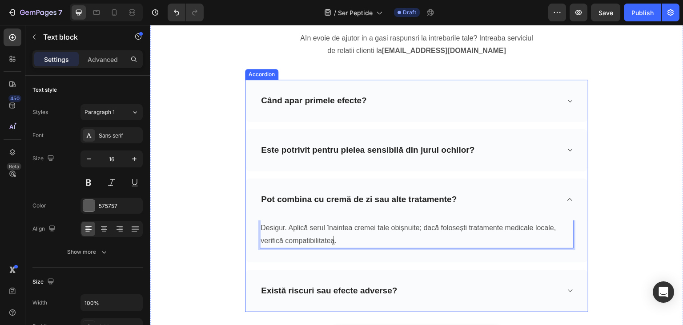
click at [309, 290] on p "Există riscuri sau efecte adverse?" at bounding box center [329, 290] width 136 height 11
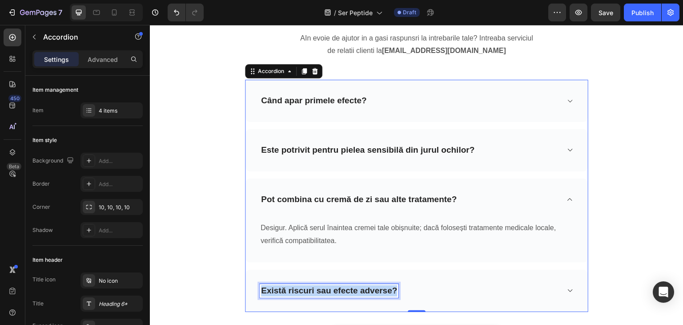
click at [309, 290] on p "Există riscuri sau efecte adverse?" at bounding box center [329, 290] width 136 height 11
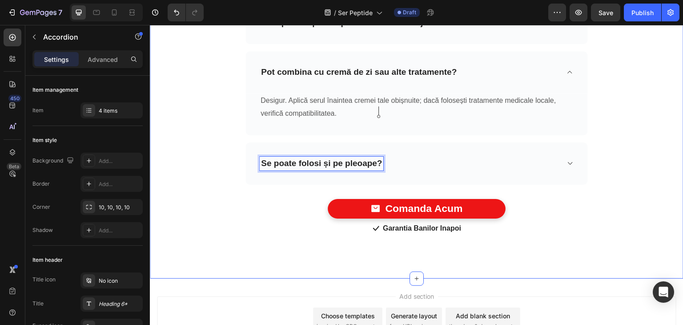
scroll to position [1906, 0]
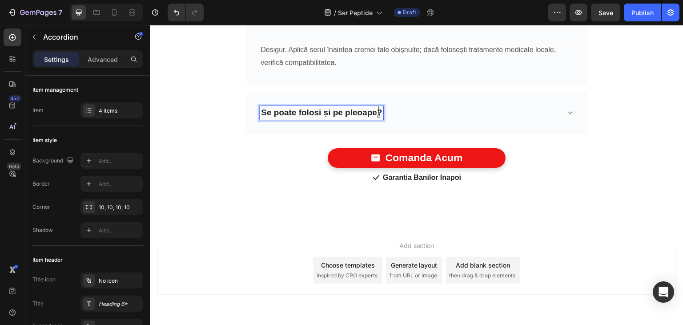
click at [405, 110] on div "Se poate folosi și pe pleoape?" at bounding box center [410, 113] width 300 height 14
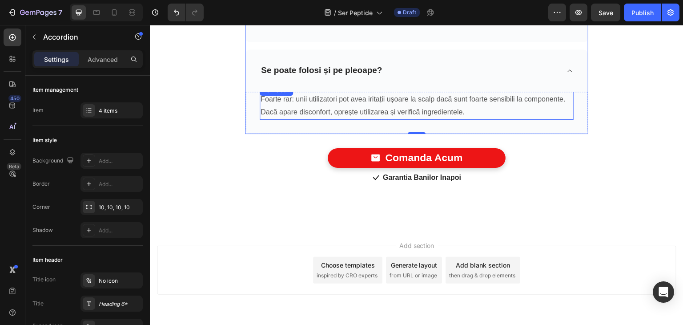
click at [312, 108] on p "Foarte rar: unii utilizatori pot avea iritații ușoare la scalp dacă sunt foarte…" at bounding box center [416, 106] width 312 height 26
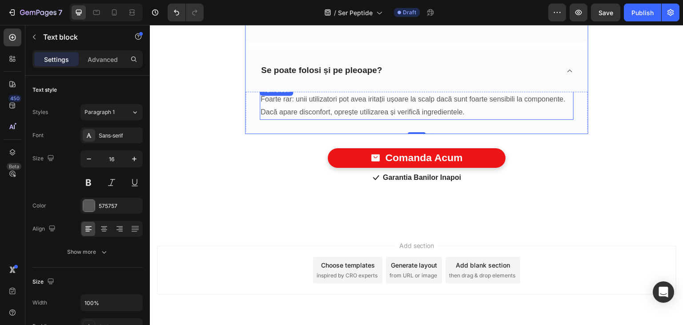
click at [312, 108] on p "Foarte rar: unii utilizatori pot avea iritații ușoare la scalp dacă sunt foarte…" at bounding box center [416, 106] width 312 height 26
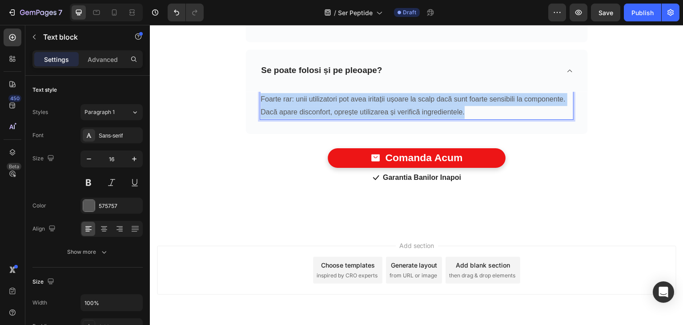
click at [313, 108] on p "Foarte rar: unii utilizatori pot avea iritații ușoare la scalp dacă sunt foarte…" at bounding box center [416, 106] width 312 height 26
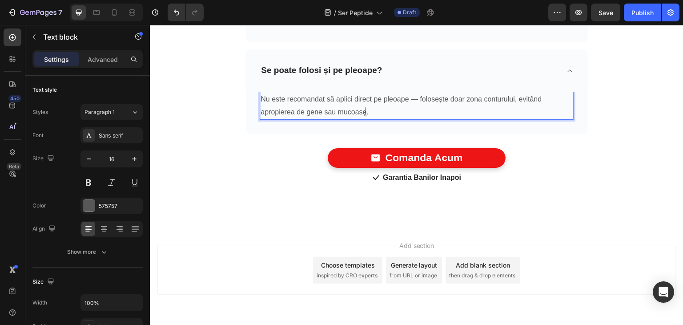
click at [567, 208] on div "Intrebari frecvente Heading AIn evoie de ajutor in a gasi raspunsri la intrebar…" at bounding box center [416, 9] width 533 height 438
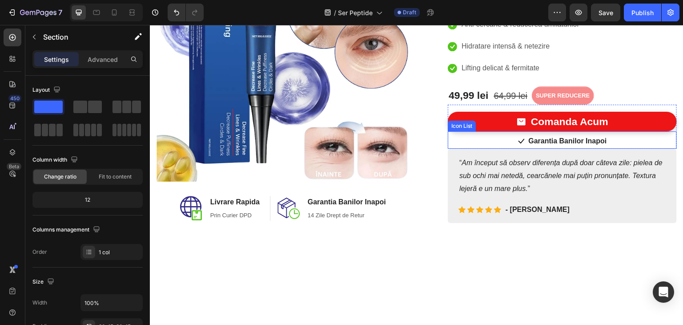
scroll to position [0, 0]
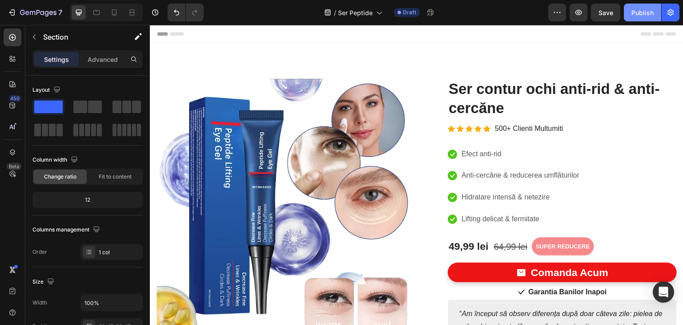
click at [647, 15] on div "Publish" at bounding box center [642, 12] width 22 height 9
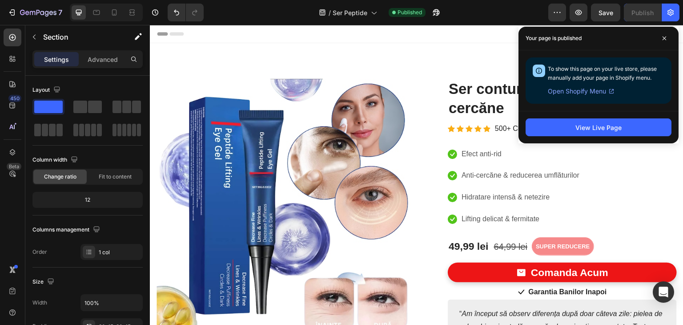
drag, startPoint x: 661, startPoint y: 38, endPoint x: 654, endPoint y: 40, distance: 6.9
click at [661, 38] on span at bounding box center [664, 38] width 14 height 14
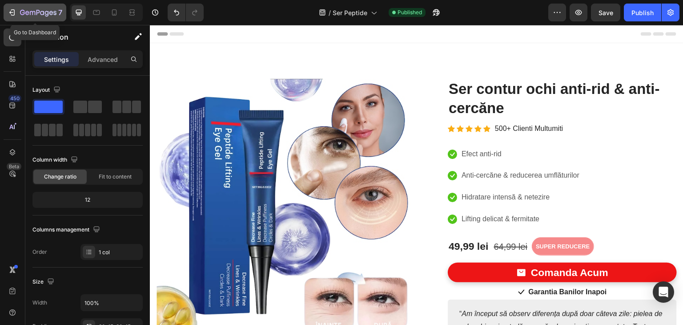
click at [17, 12] on div "7" at bounding box center [35, 12] width 55 height 11
